Goal: Task Accomplishment & Management: Use online tool/utility

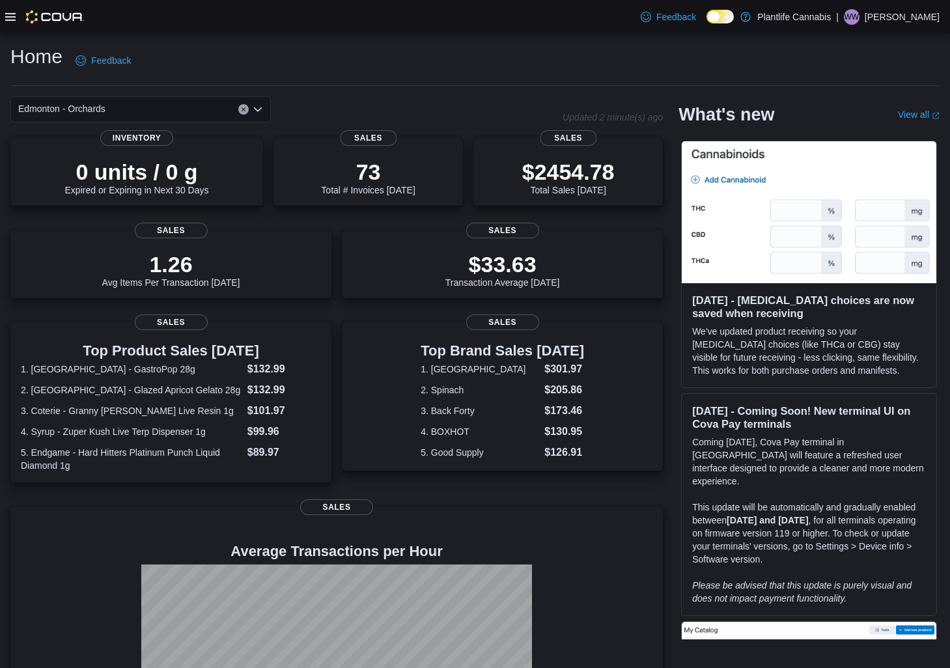
scroll to position [1, 0]
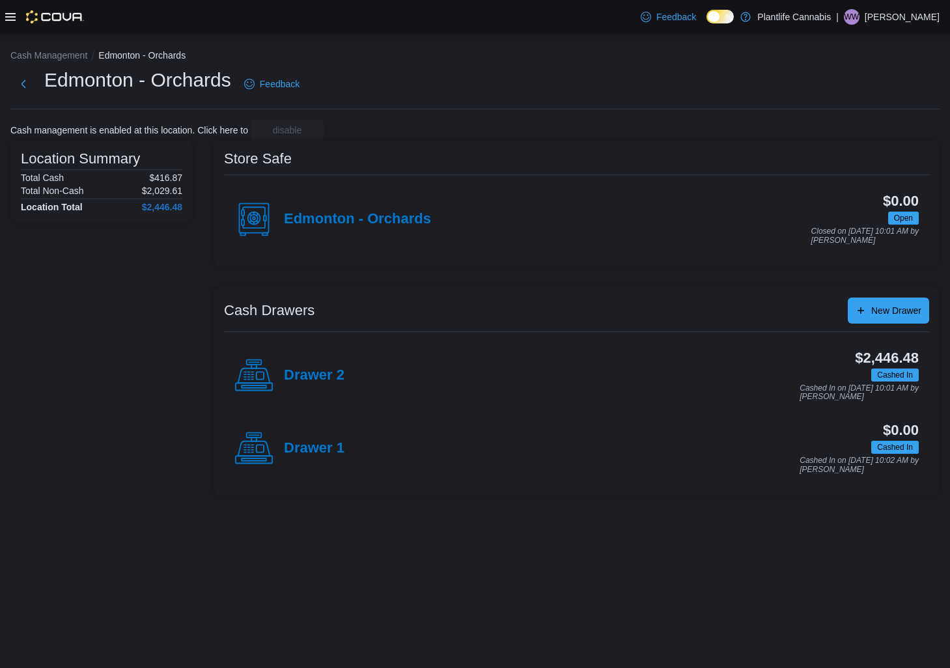
drag, startPoint x: 336, startPoint y: 374, endPoint x: 413, endPoint y: 360, distance: 78.8
click at [336, 374] on h4 "Drawer 2" at bounding box center [314, 375] width 61 height 17
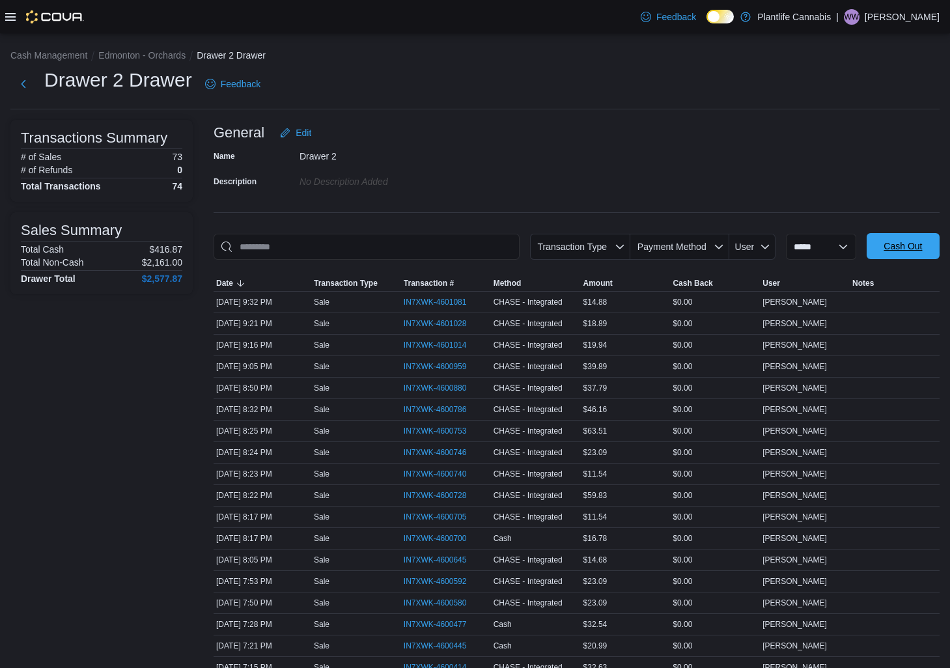
click at [886, 236] on span "Cash Out" at bounding box center [902, 246] width 57 height 26
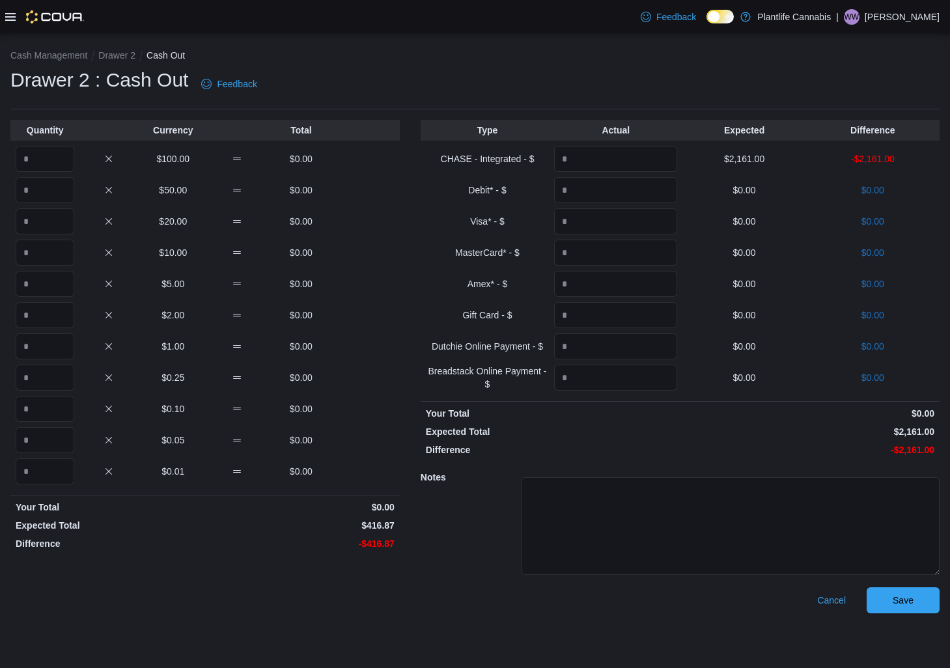
click at [902, 617] on div "Cash Management Drawer 2 Cash Out Drawer 2 : Cash Out Feedback Quantity Currenc…" at bounding box center [475, 328] width 950 height 591
click at [904, 602] on span "Save" at bounding box center [903, 599] width 21 height 13
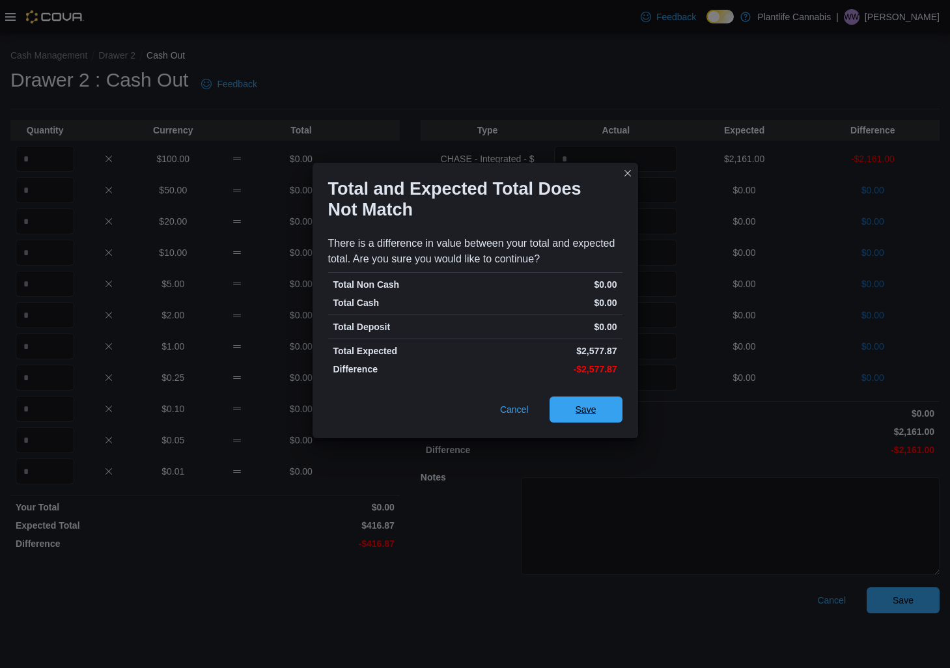
click at [593, 412] on span "Save" at bounding box center [586, 409] width 21 height 13
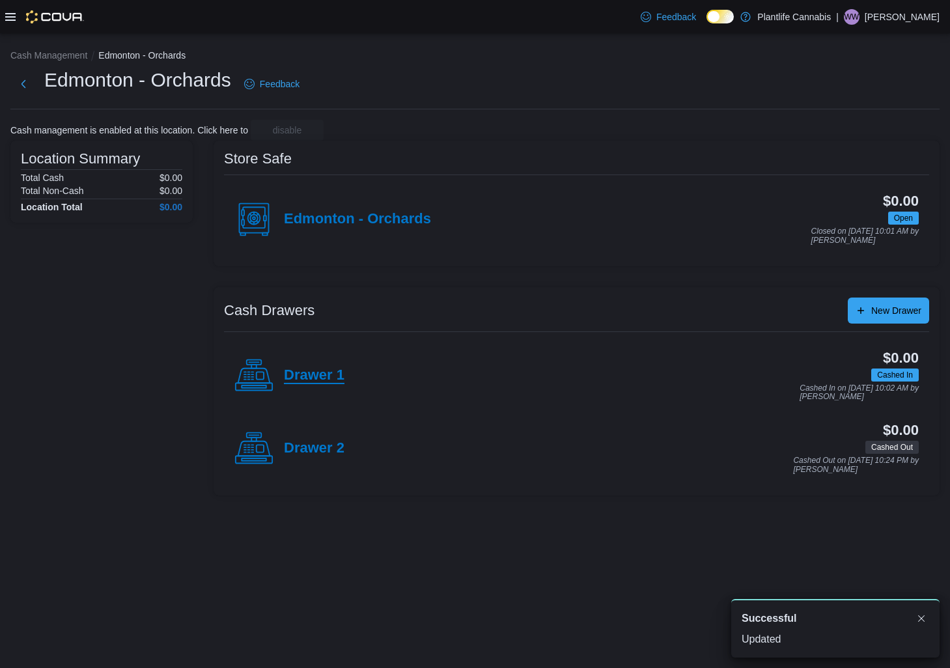
click at [330, 371] on h4 "Drawer 1" at bounding box center [314, 375] width 61 height 17
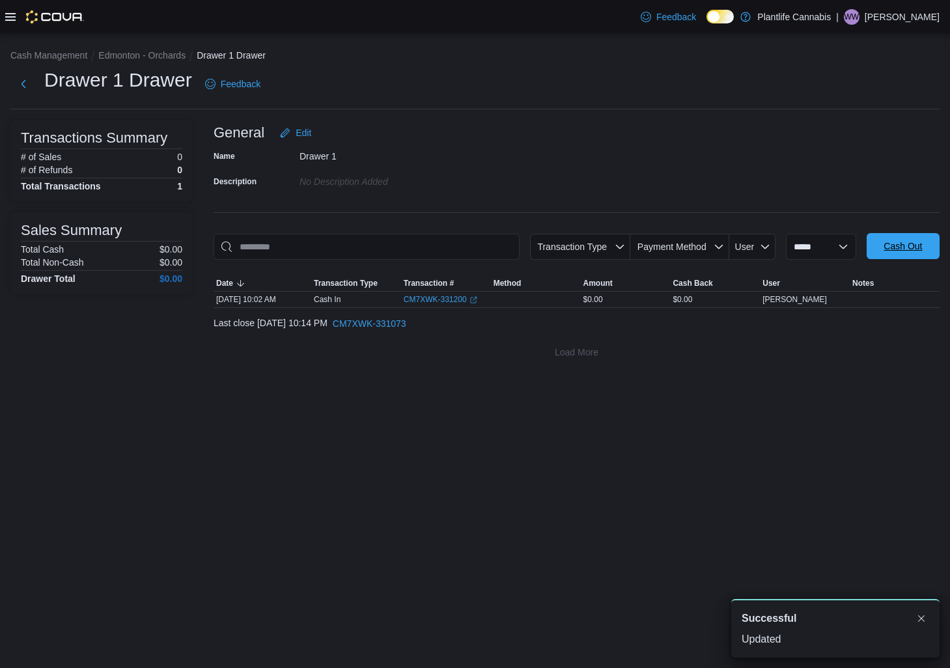
click at [929, 249] on span "Cash Out" at bounding box center [902, 246] width 57 height 26
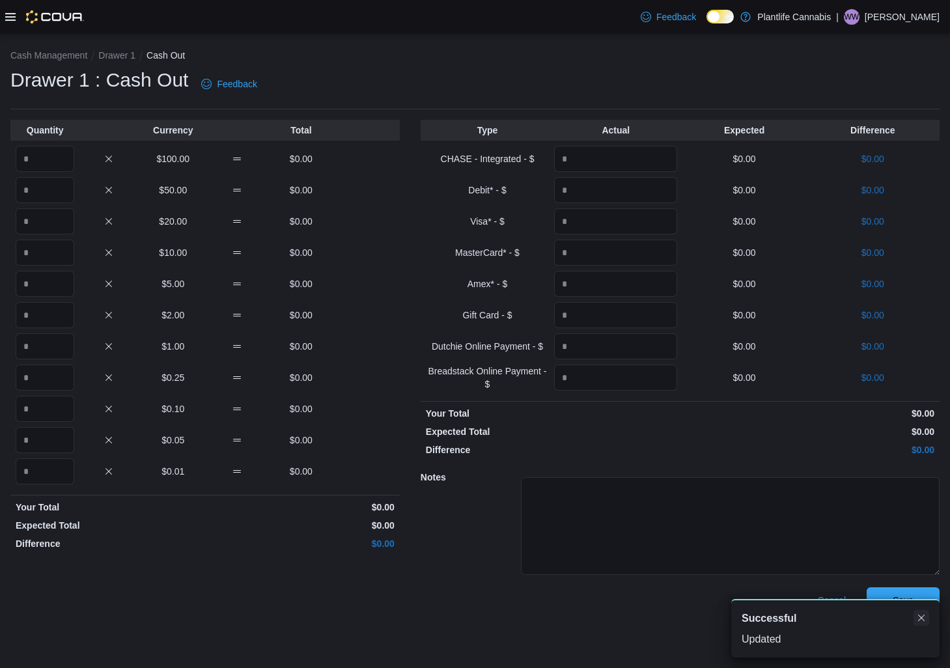
click at [916, 614] on button "Dismiss toast" at bounding box center [922, 618] width 16 height 16
click at [905, 606] on span "Save" at bounding box center [903, 600] width 21 height 13
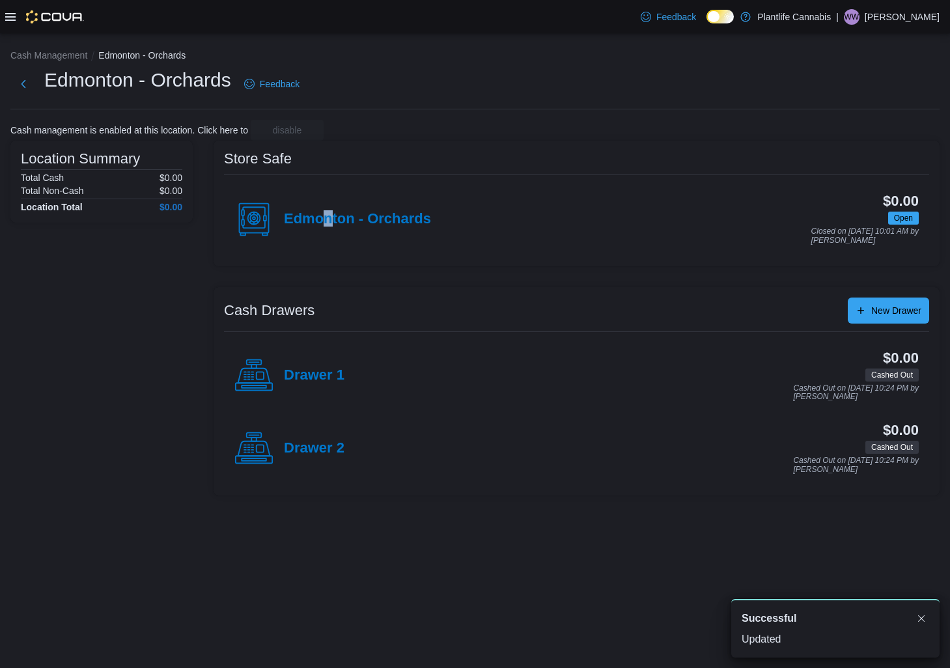
drag, startPoint x: 326, startPoint y: 222, endPoint x: 333, endPoint y: 221, distance: 7.8
click at [326, 222] on h4 "Edmonton - Orchards" at bounding box center [357, 219] width 147 height 17
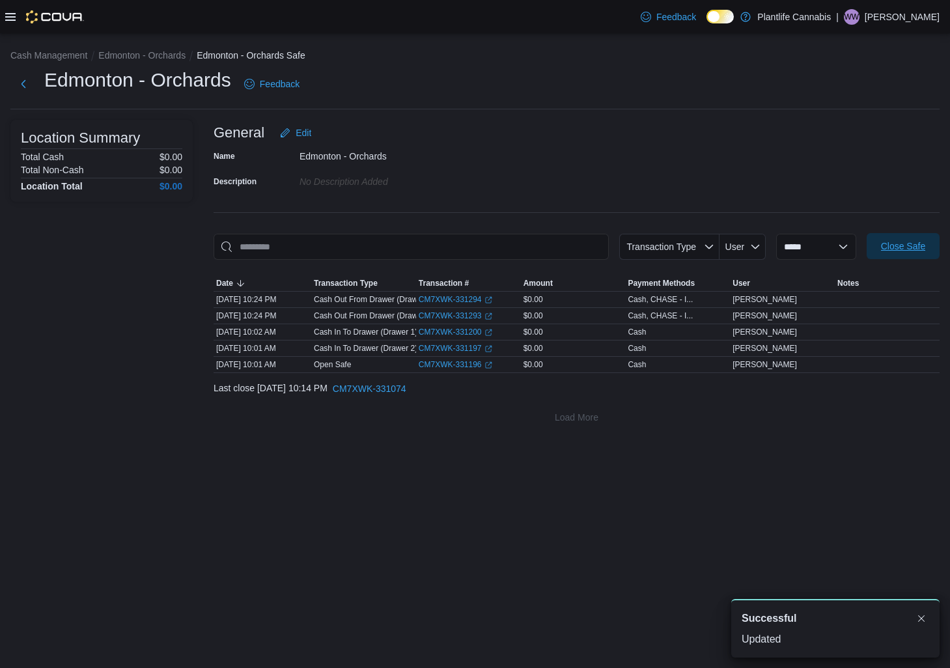
click at [918, 252] on span "Close Safe" at bounding box center [903, 246] width 44 height 13
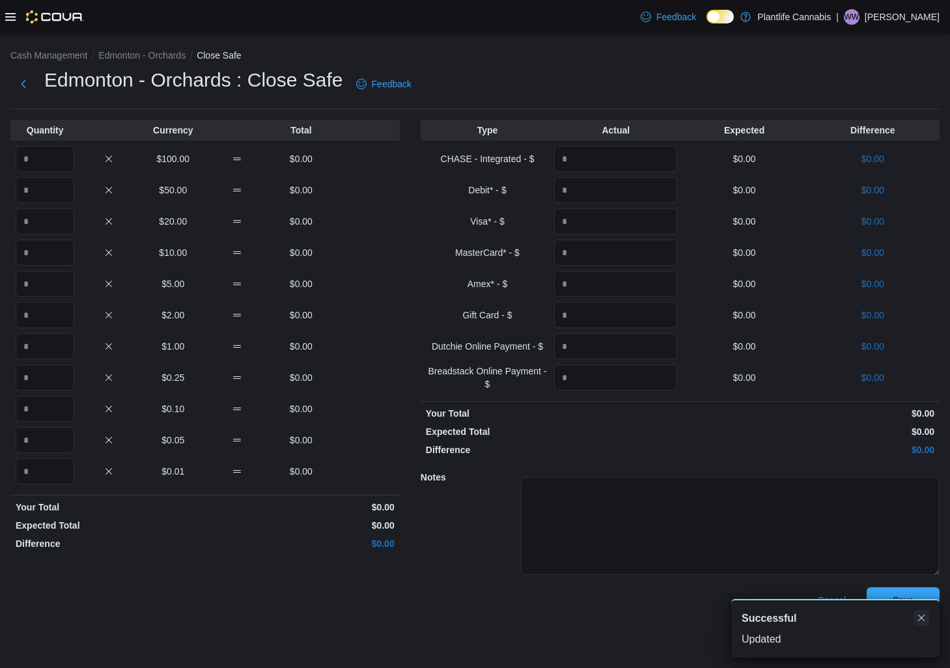
click at [916, 616] on button "Dismiss toast" at bounding box center [922, 618] width 16 height 16
click at [909, 606] on span "Save" at bounding box center [903, 599] width 21 height 13
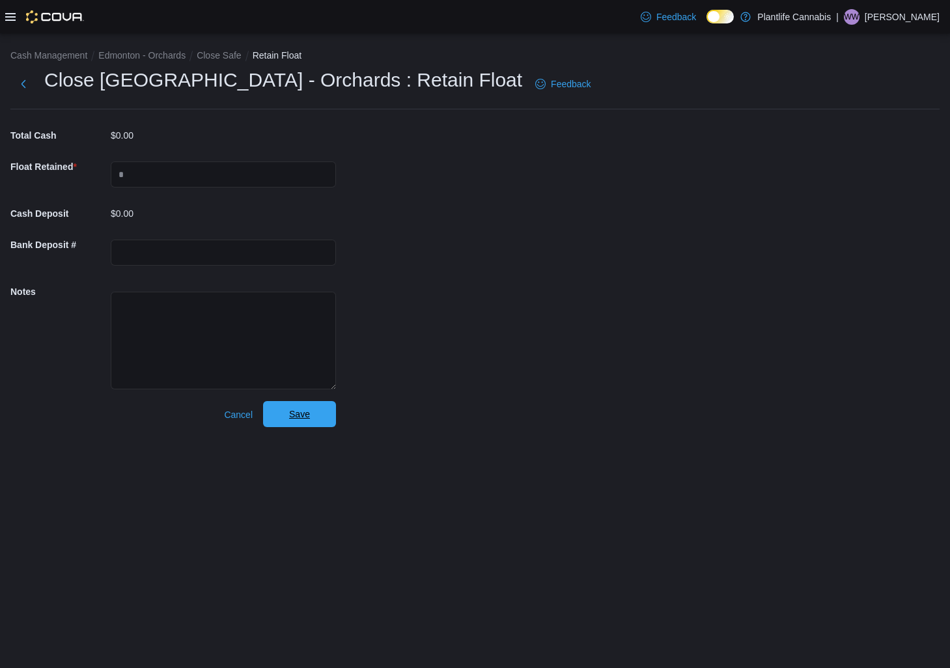
click at [299, 411] on span "Save" at bounding box center [299, 414] width 21 height 13
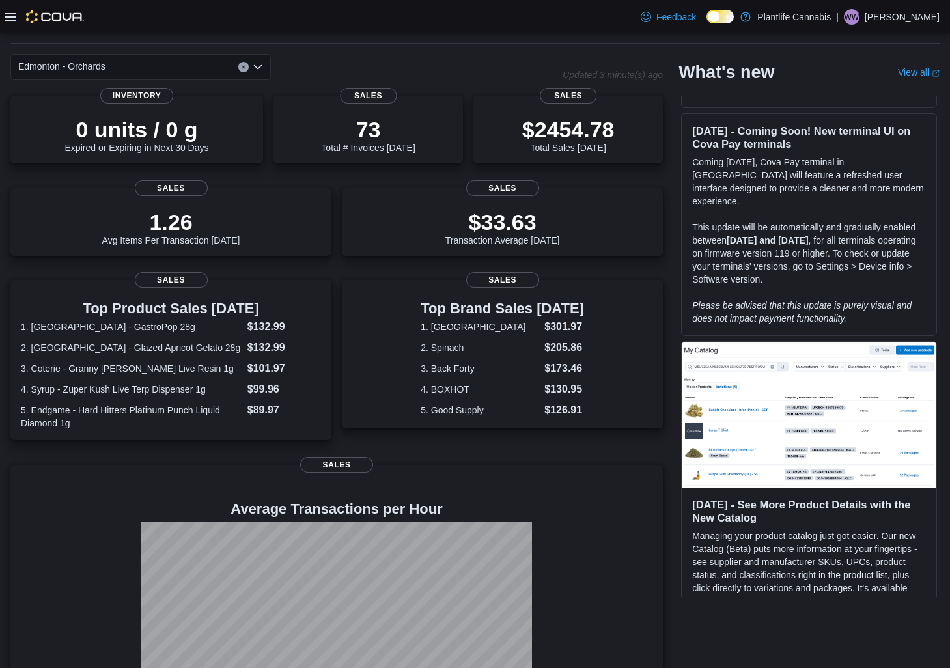
scroll to position [99, 0]
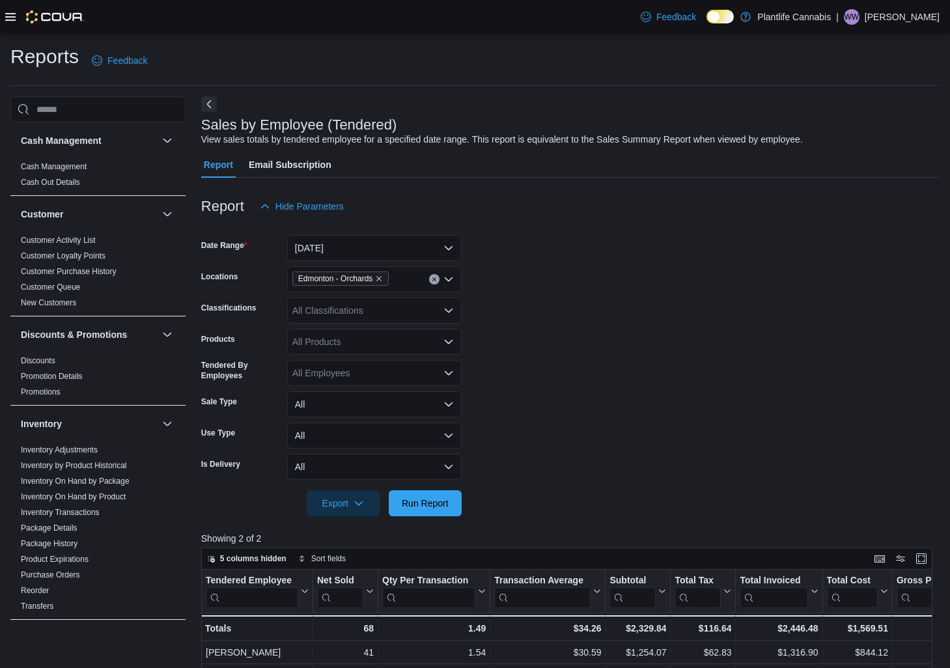
scroll to position [67, 0]
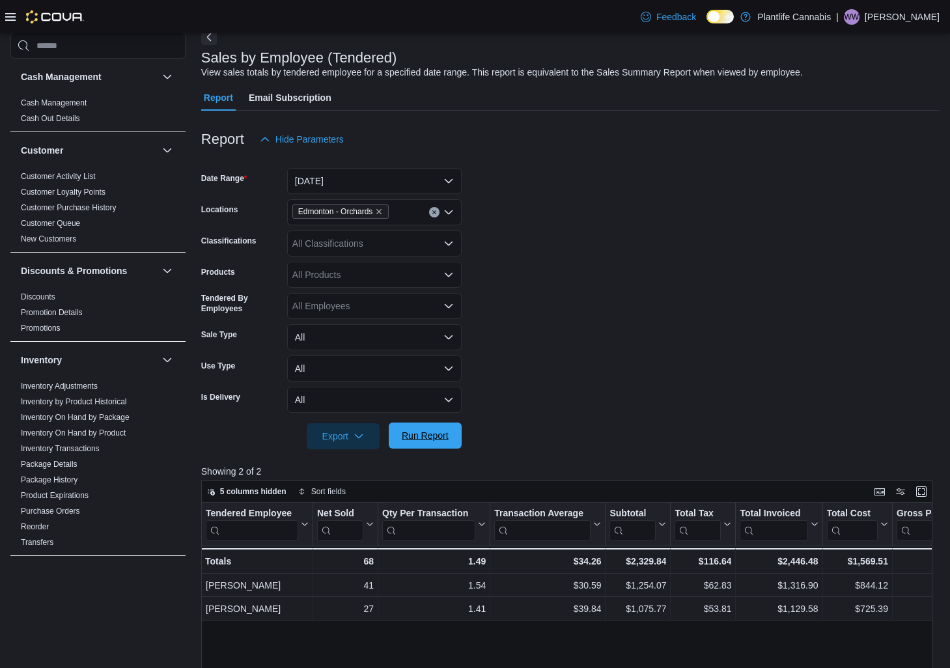
click at [433, 429] on span "Run Report" at bounding box center [425, 436] width 57 height 26
click at [406, 243] on div "All Classifications" at bounding box center [374, 244] width 175 height 26
click at [358, 248] on div "All Classifications" at bounding box center [374, 242] width 175 height 26
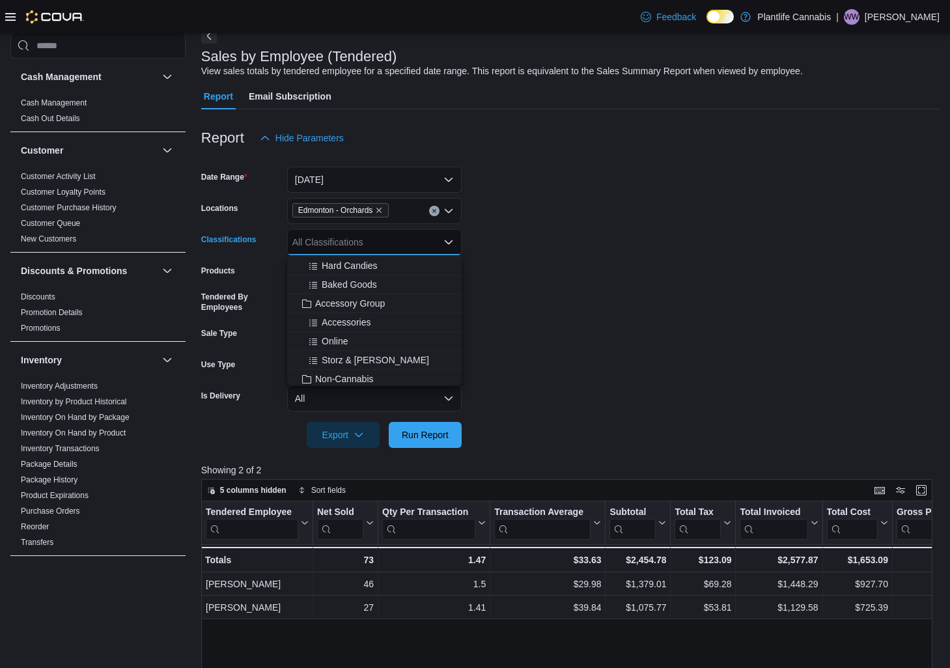
scroll to position [150, 0]
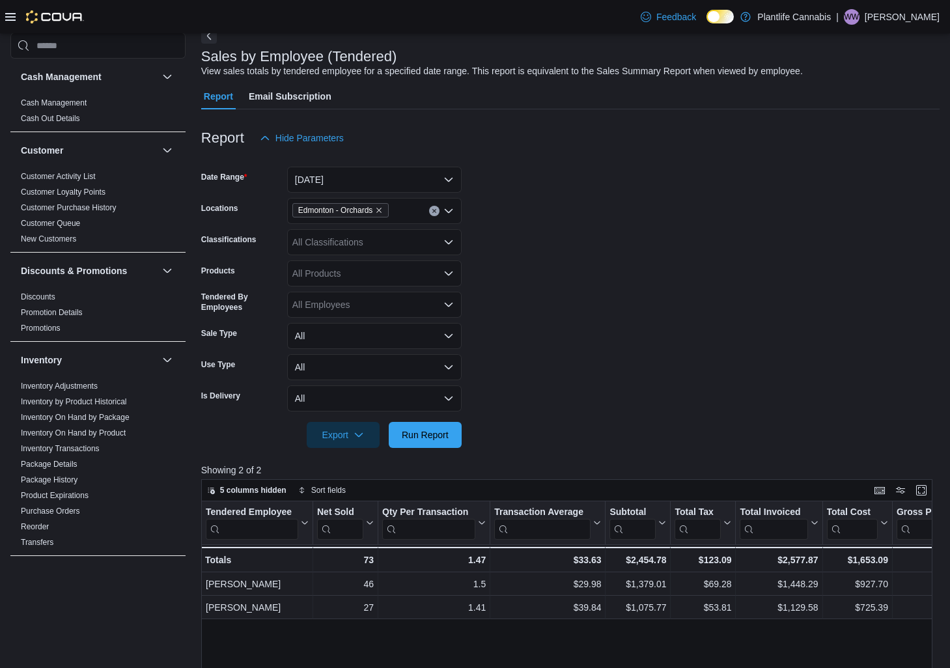
click at [363, 247] on div "All Classifications" at bounding box center [374, 242] width 175 height 26
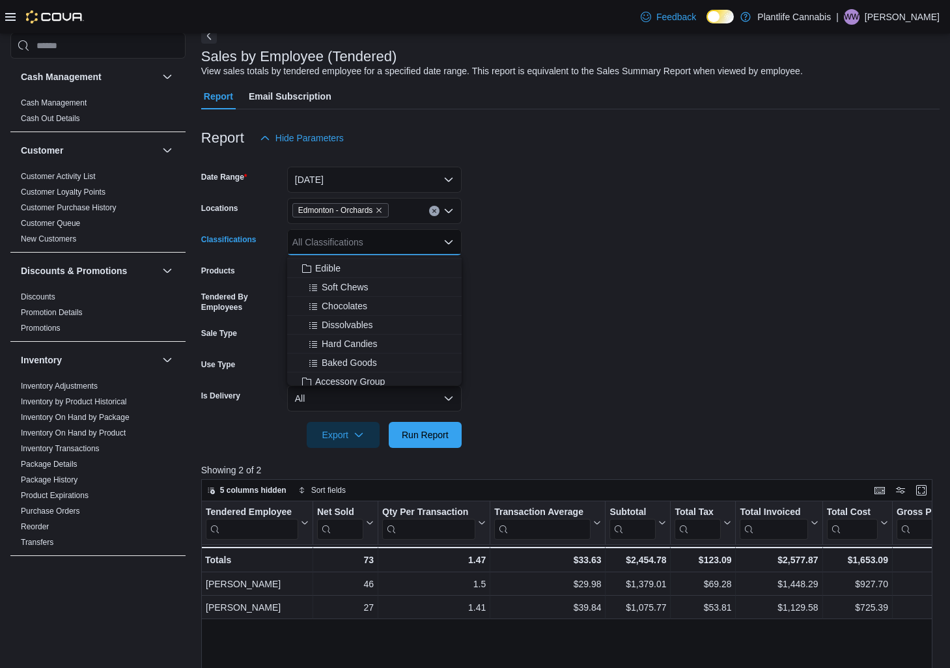
scroll to position [113, 0]
click at [361, 334] on span "Accessory Group" at bounding box center [350, 339] width 70 height 13
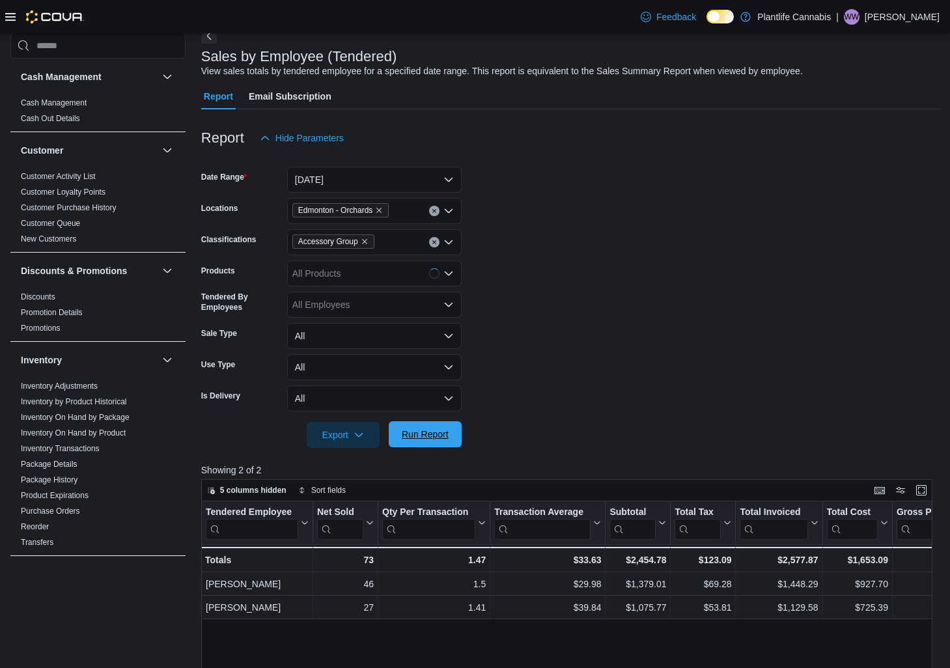
drag, startPoint x: 427, startPoint y: 459, endPoint x: 427, endPoint y: 441, distance: 18.2
click at [427, 459] on div at bounding box center [570, 456] width 738 height 16
click at [429, 432] on span "Run Report" at bounding box center [425, 434] width 47 height 13
click at [367, 241] on icon "Remove Accessory Group from selection in this group" at bounding box center [364, 242] width 5 height 5
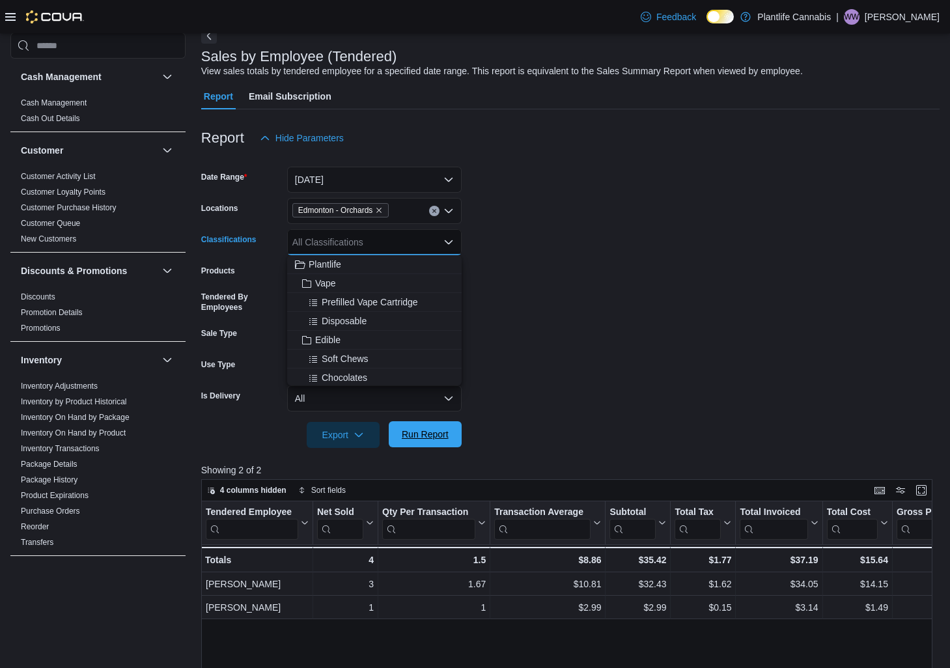
click at [440, 437] on span "Run Report" at bounding box center [425, 434] width 47 height 13
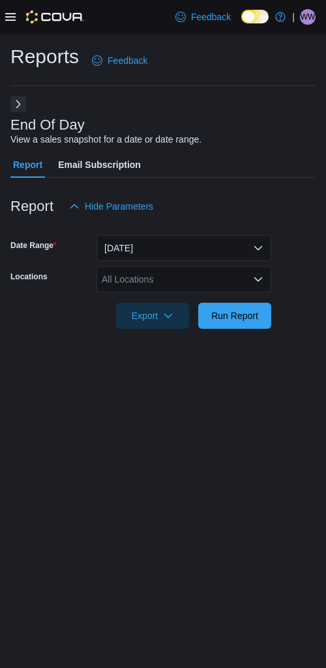
click at [176, 282] on div "All Locations" at bounding box center [183, 279] width 175 height 26
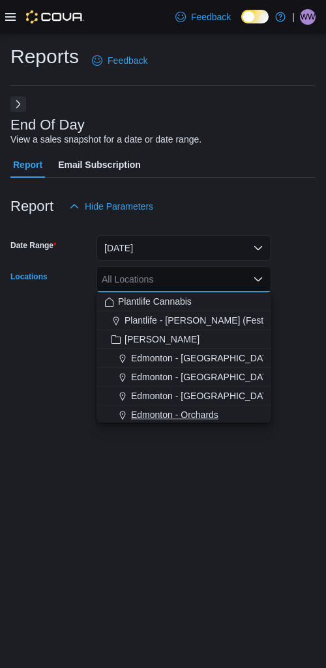
click at [191, 410] on span "Edmonton - Orchards" at bounding box center [174, 414] width 87 height 13
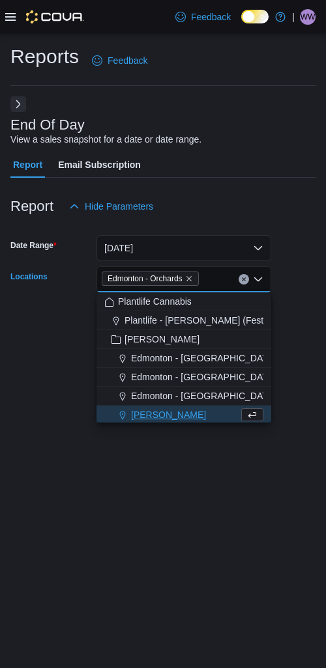
scroll to position [2, 0]
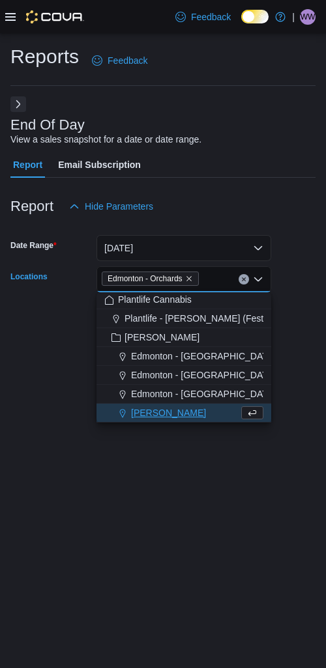
click at [184, 466] on div "Reports Feedback End Of Day View a sales snapshot for a date or date range. Rep…" at bounding box center [163, 350] width 326 height 635
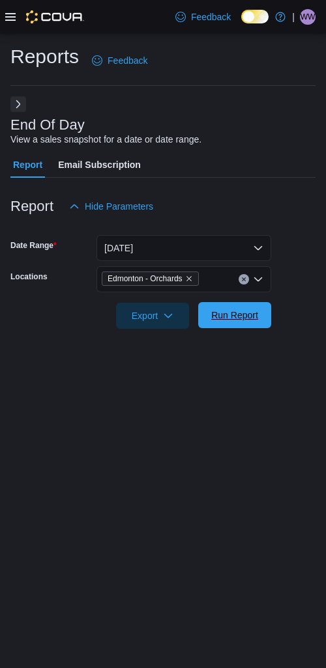
click at [229, 304] on span "Run Report" at bounding box center [234, 315] width 57 height 26
